Goal: Information Seeking & Learning: Find contact information

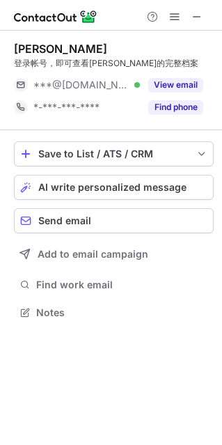
scroll to position [7, 7]
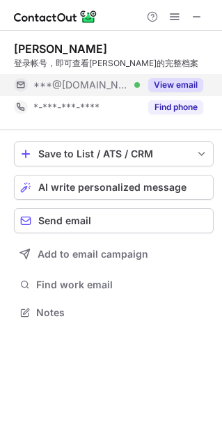
click at [166, 91] on button "View email" at bounding box center [175, 85] width 55 height 14
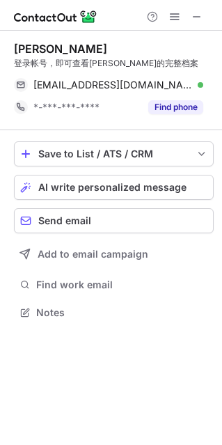
scroll to position [302, 222]
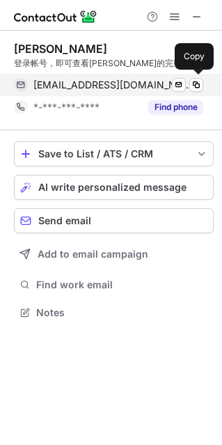
scroll to position [302, 222]
click at [84, 84] on span "[EMAIL_ADDRESS][DOMAIN_NAME]" at bounding box center [113, 85] width 160 height 13
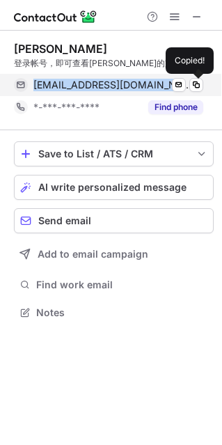
click at [84, 84] on span "guoliyangcn@gmail.com" at bounding box center [113, 85] width 160 height 13
copy span "guoliyangcn@gmail.com"
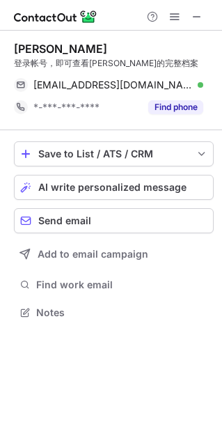
scroll to position [302, 222]
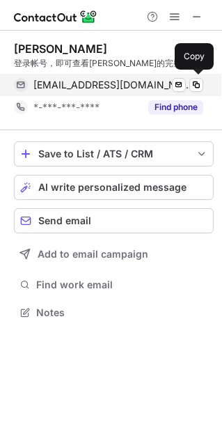
click at [63, 80] on span "[EMAIL_ADDRESS][DOMAIN_NAME]" at bounding box center [113, 85] width 160 height 13
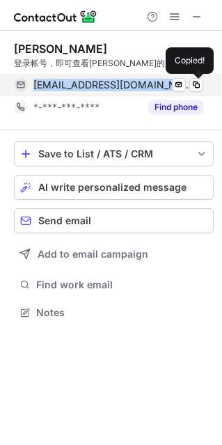
click at [63, 80] on span "guoliyangcn@gmail.com" at bounding box center [113, 85] width 160 height 13
copy span "guoliyangcn@gmail.com"
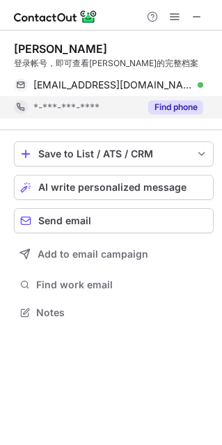
scroll to position [302, 222]
click at [176, 107] on button "Find phone" at bounding box center [175, 107] width 55 height 14
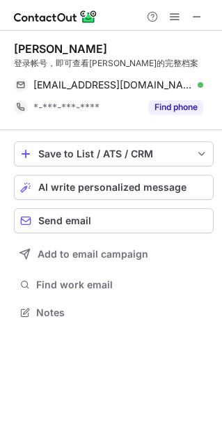
scroll to position [302, 222]
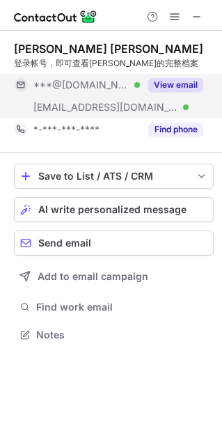
scroll to position [325, 222]
click at [163, 85] on button "View email" at bounding box center [175, 85] width 55 height 14
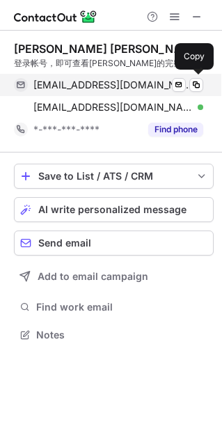
click at [77, 84] on span "harrychen1993@gmail.com" at bounding box center [113, 85] width 160 height 13
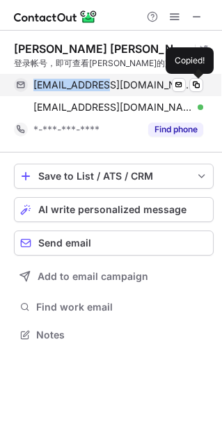
click at [77, 84] on span "harrychen1993@gmail.com" at bounding box center [113, 85] width 160 height 13
click at [77, 84] on span "[EMAIL_ADDRESS][DOMAIN_NAME]" at bounding box center [113, 85] width 160 height 13
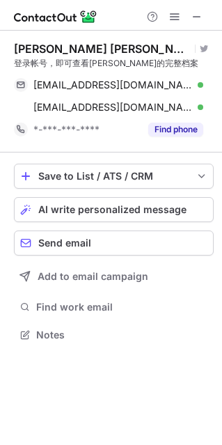
scroll to position [325, 222]
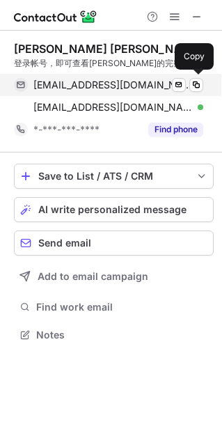
click at [60, 89] on span "[EMAIL_ADDRESS][DOMAIN_NAME]" at bounding box center [113, 85] width 160 height 13
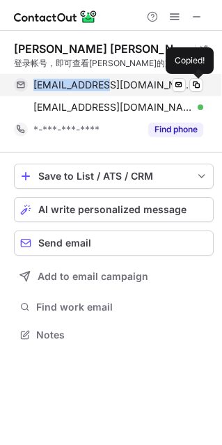
click at [60, 89] on span "[EMAIL_ADDRESS][DOMAIN_NAME]" at bounding box center [113, 85] width 160 height 13
copy span "[EMAIL_ADDRESS][DOMAIN_NAME]"
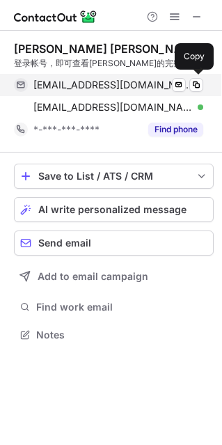
scroll to position [325, 222]
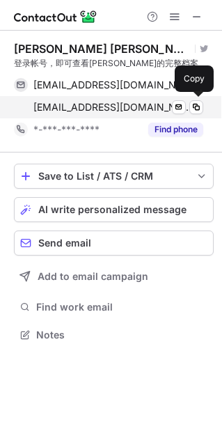
click at [56, 107] on span "[EMAIL_ADDRESS][DOMAIN_NAME]" at bounding box center [113, 107] width 160 height 13
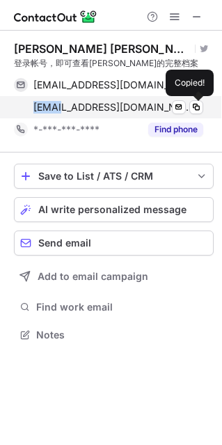
click at [56, 107] on span "hchen@csis.org" at bounding box center [113, 107] width 160 height 13
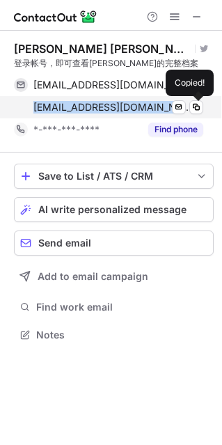
click at [56, 107] on span "hchen@csis.org" at bounding box center [113, 107] width 160 height 13
copy span "hchen@csis.org"
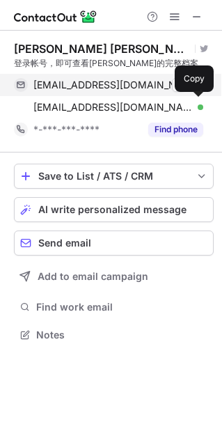
scroll to position [325, 222]
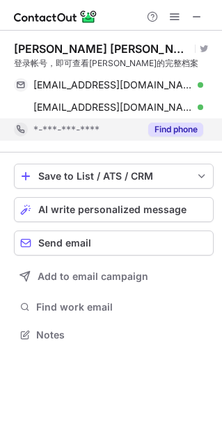
click at [165, 126] on button "Find phone" at bounding box center [175, 130] width 55 height 14
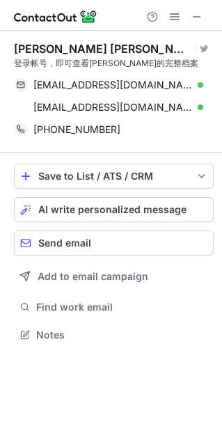
scroll to position [325, 222]
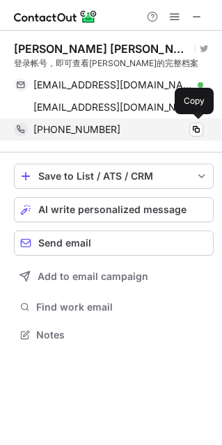
click at [51, 132] on span "[PHONE_NUMBER]" at bounding box center [76, 129] width 87 height 13
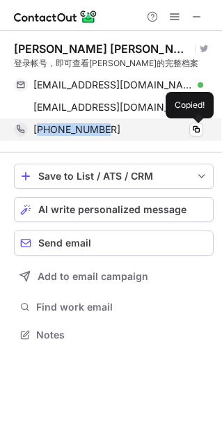
click at [51, 132] on span "[PHONE_NUMBER]" at bounding box center [76, 129] width 87 height 13
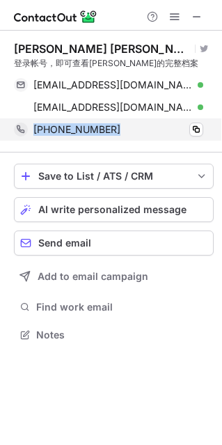
copy span "[PHONE_NUMBER]"
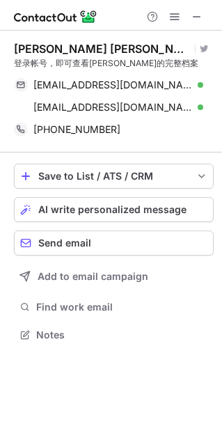
scroll to position [325, 222]
